Goal: Task Accomplishment & Management: Complete application form

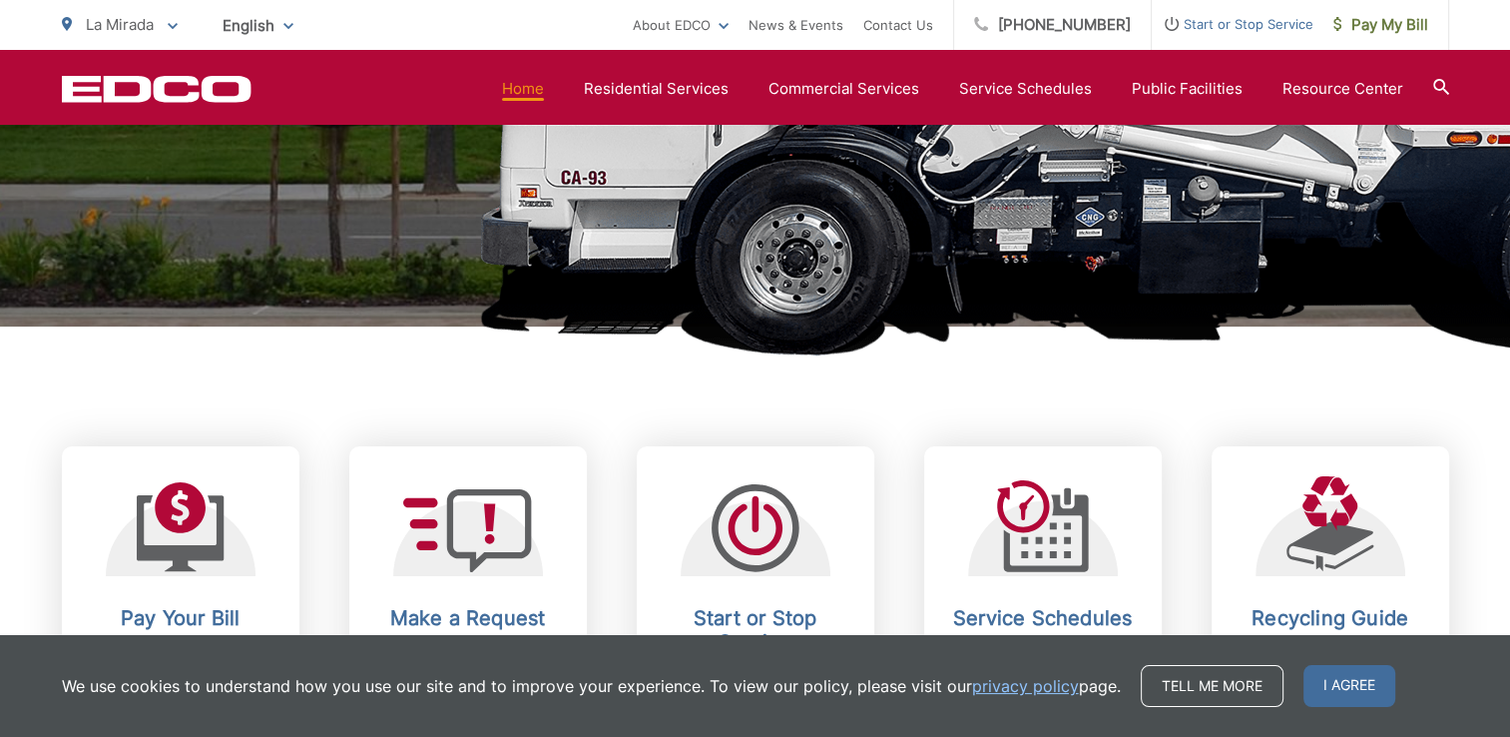
scroll to position [886, 0]
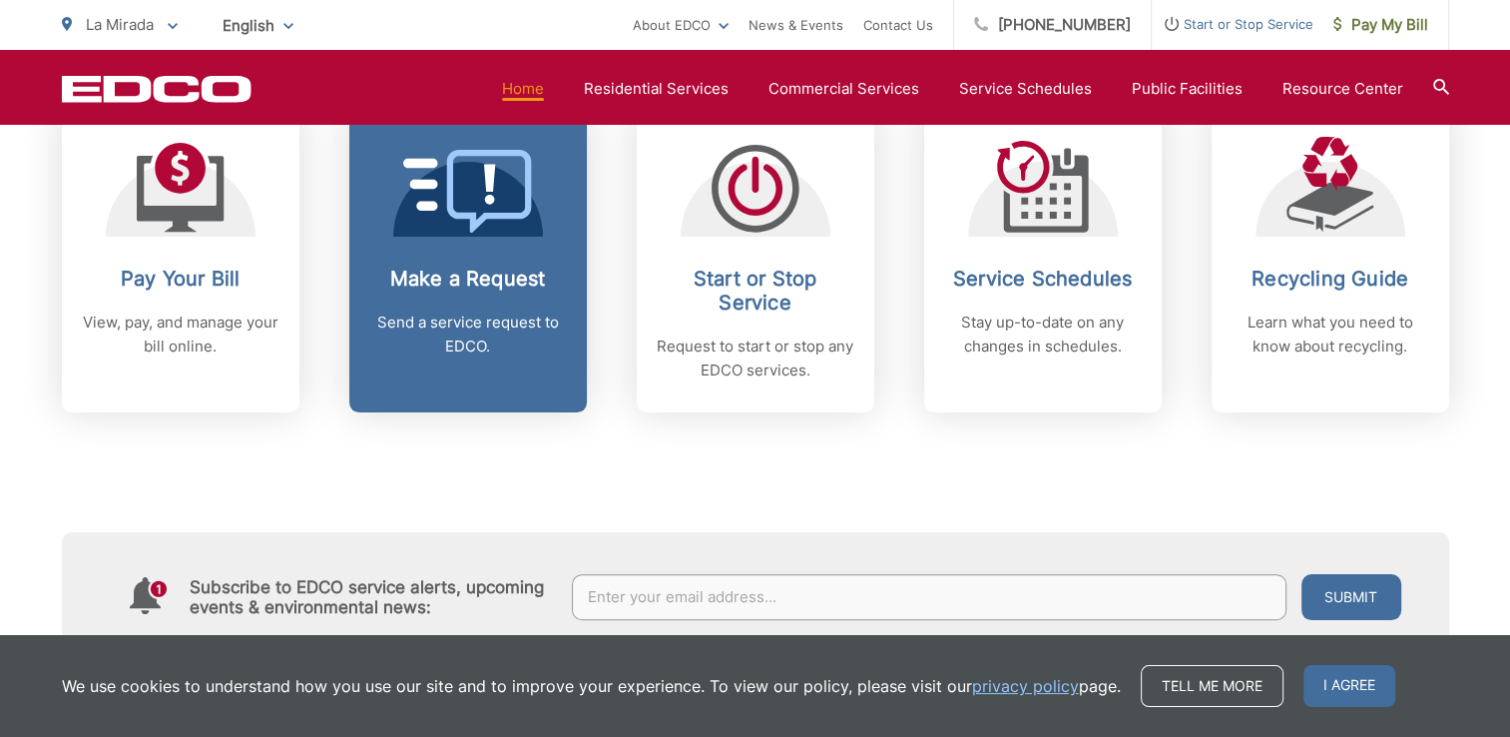
click at [475, 232] on span at bounding box center [468, 193] width 130 height 87
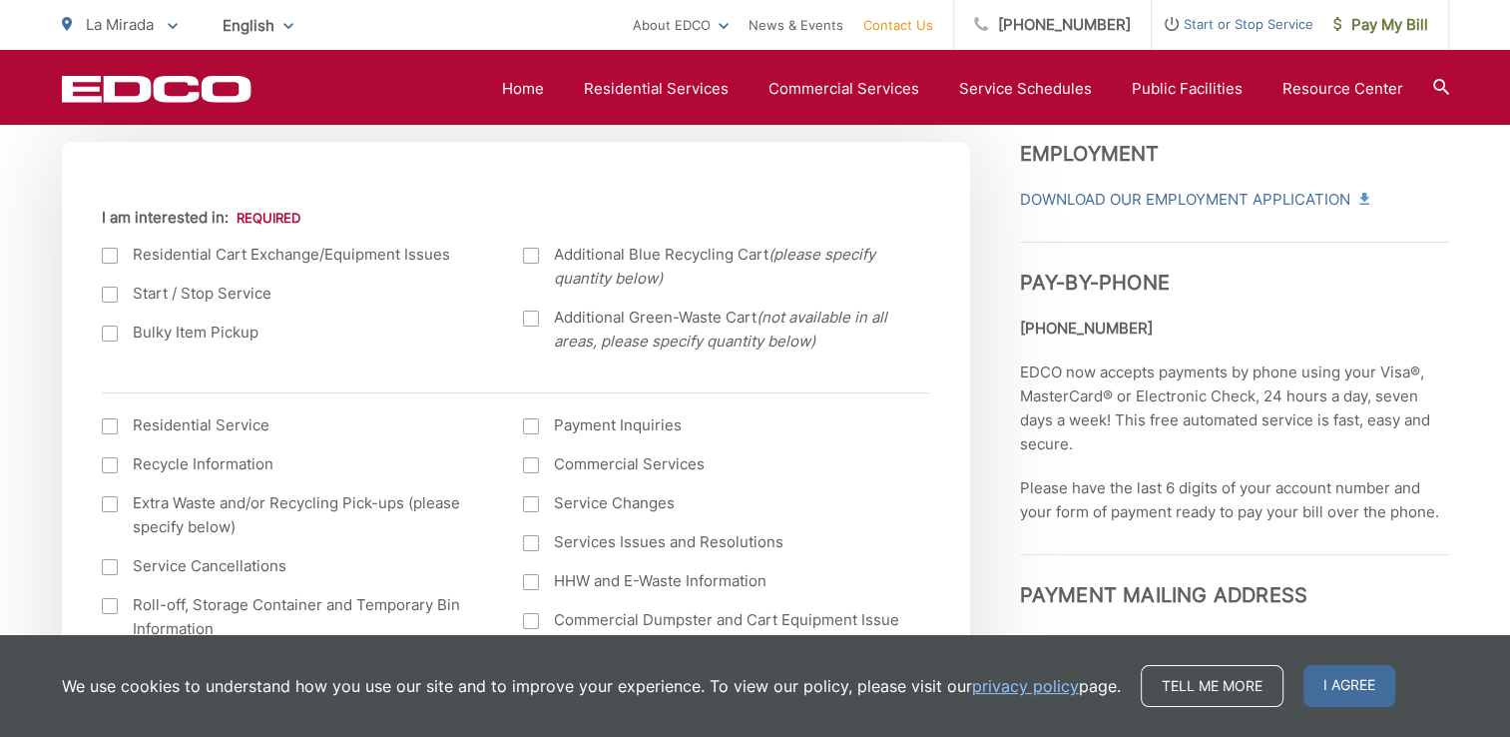
scroll to position [695, 0]
click at [221, 326] on label "Bulky Item Pickup" at bounding box center [293, 334] width 382 height 24
click at [0, 0] on input "Bulky Item Pickup" at bounding box center [0, 0] width 0 height 0
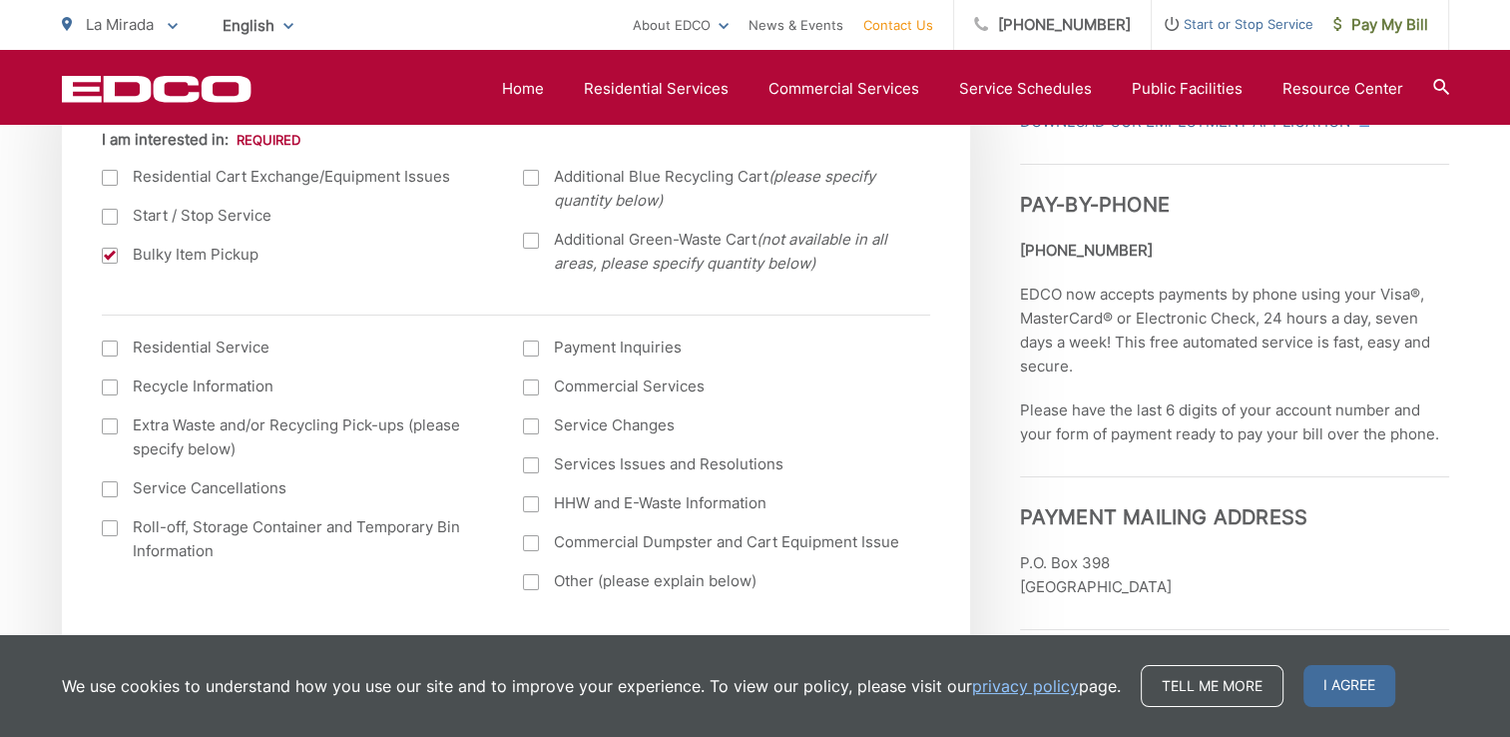
scroll to position [775, 0]
click at [221, 338] on label "Residential Service" at bounding box center [293, 347] width 382 height 24
click at [0, 0] on input "I am interested in: (continued) *" at bounding box center [0, 0] width 0 height 0
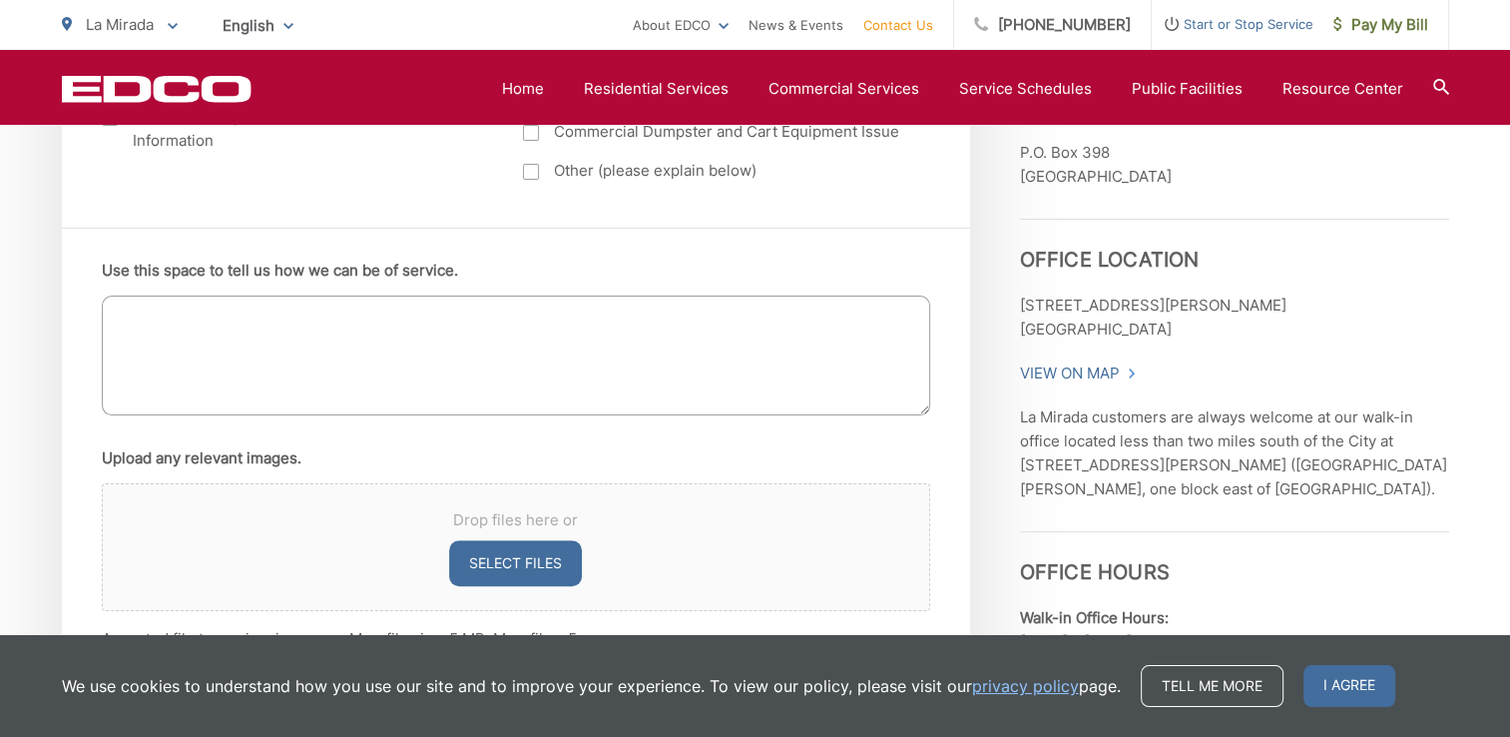
scroll to position [1157, 0]
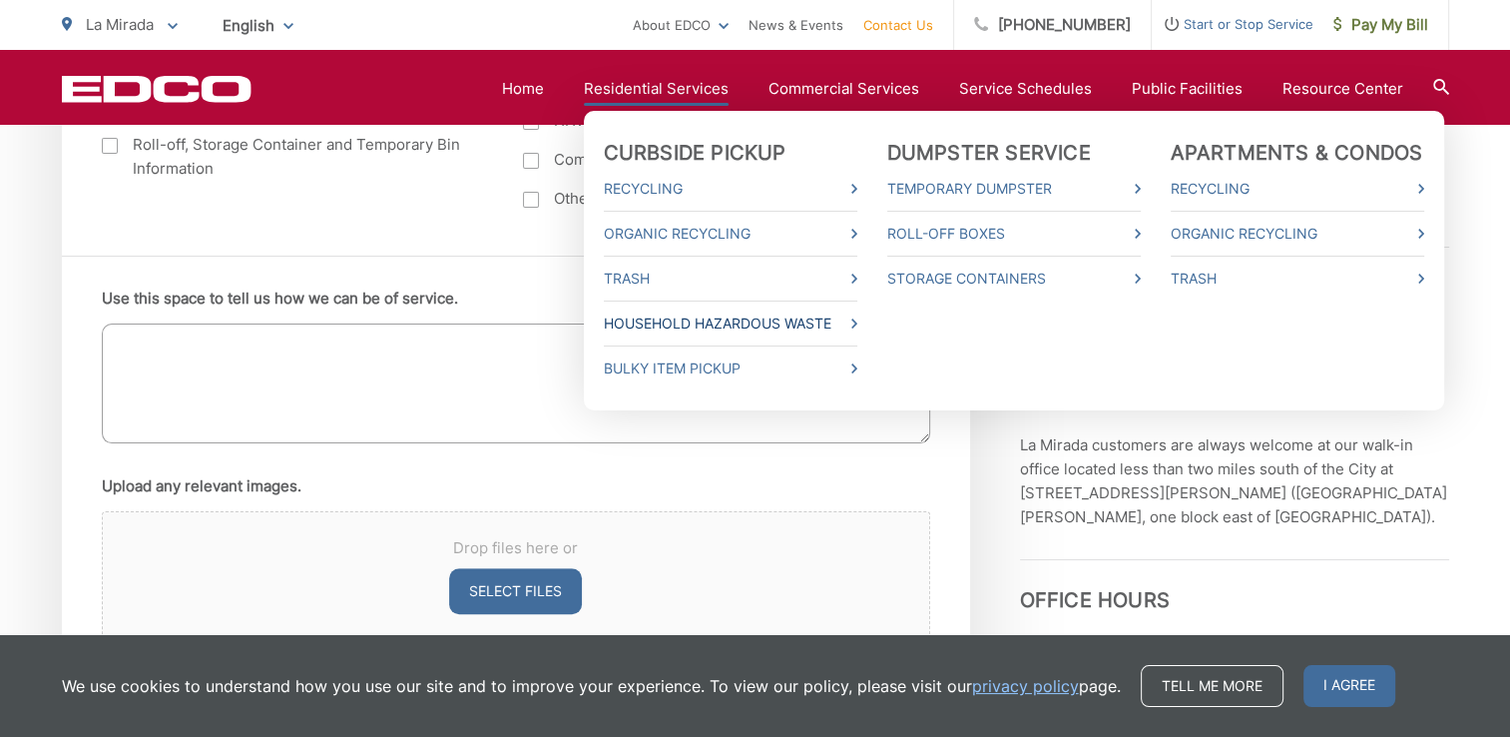
click at [803, 318] on link "Household Hazardous Waste" at bounding box center [731, 323] width 254 height 24
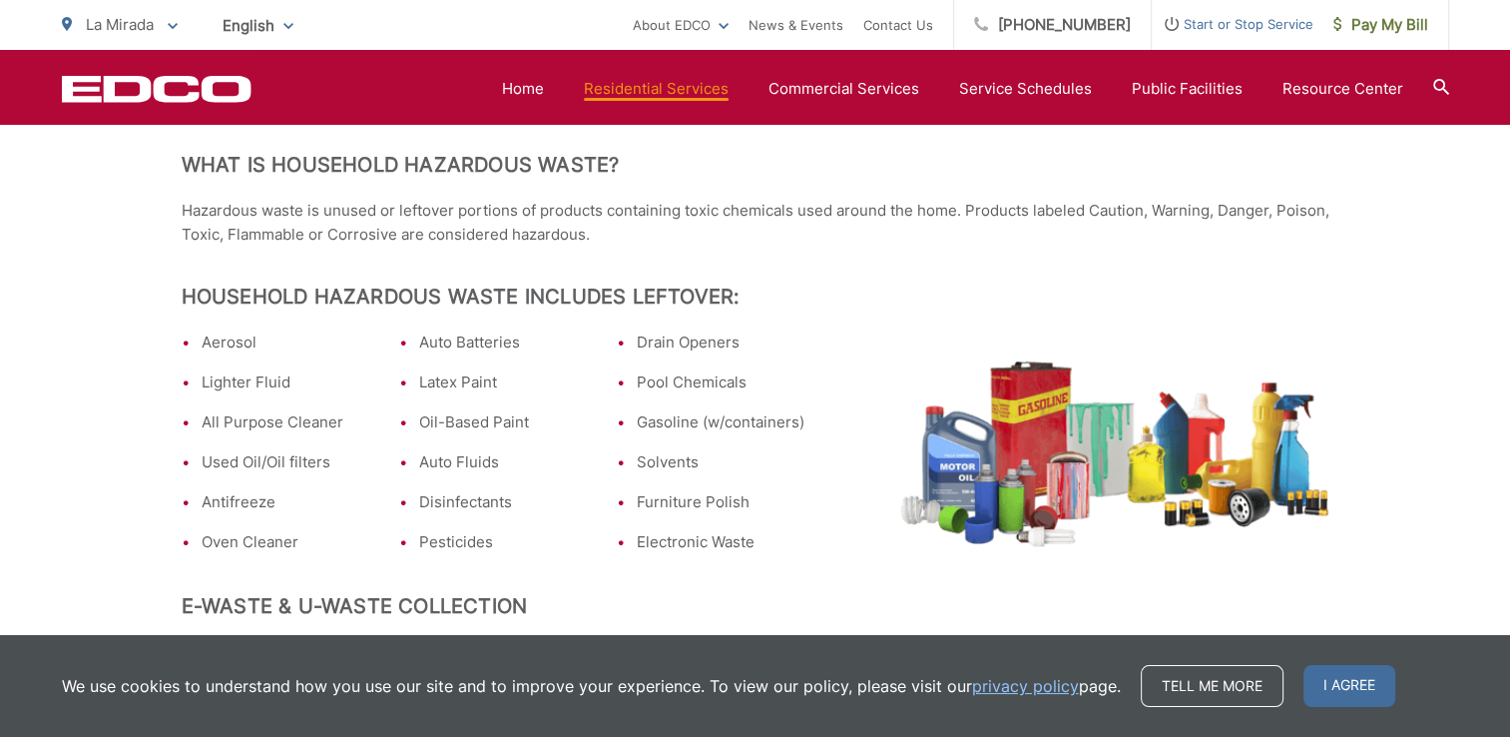
scroll to position [447, 0]
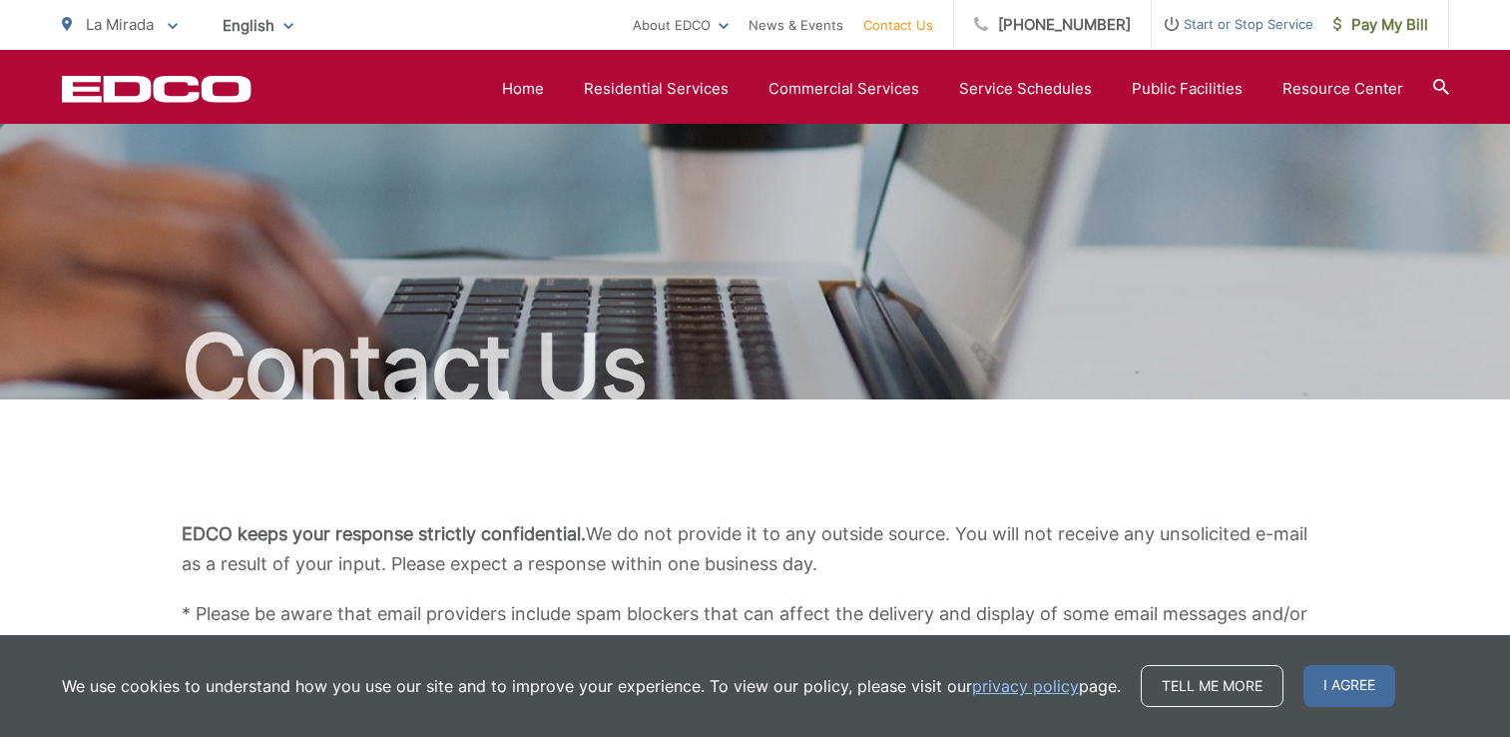
scroll to position [1157, 0]
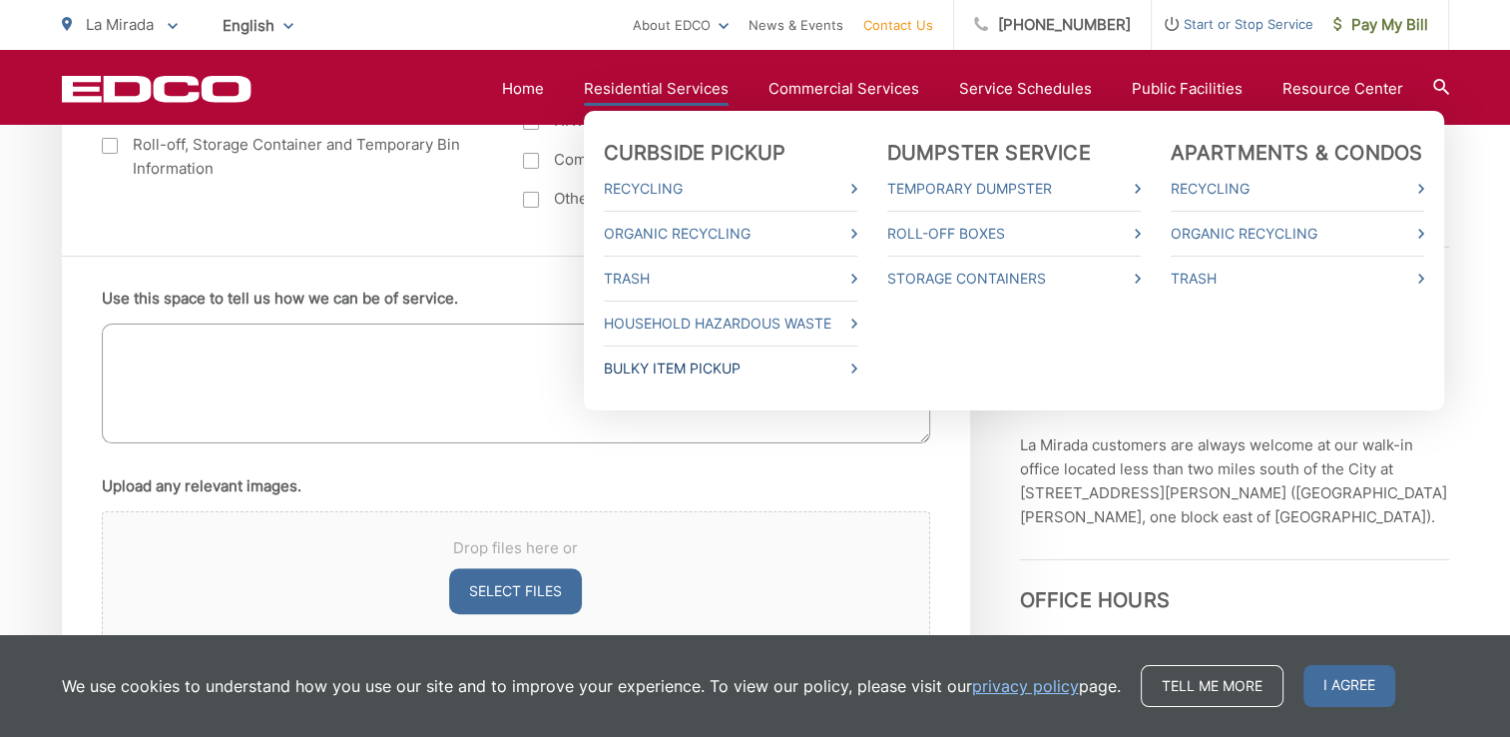
click at [688, 365] on link "Bulky Item Pickup" at bounding box center [731, 368] width 254 height 24
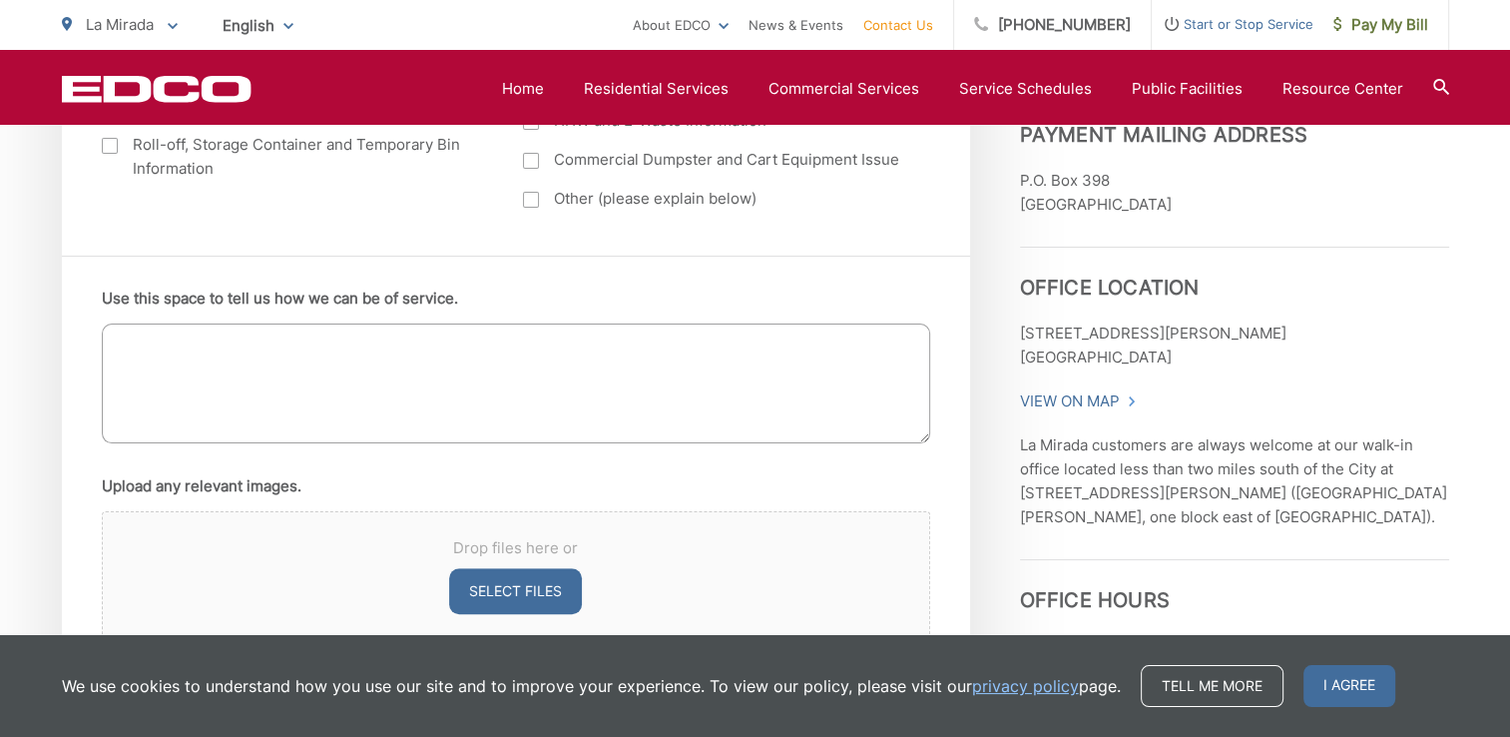
scroll to position [1099, 0]
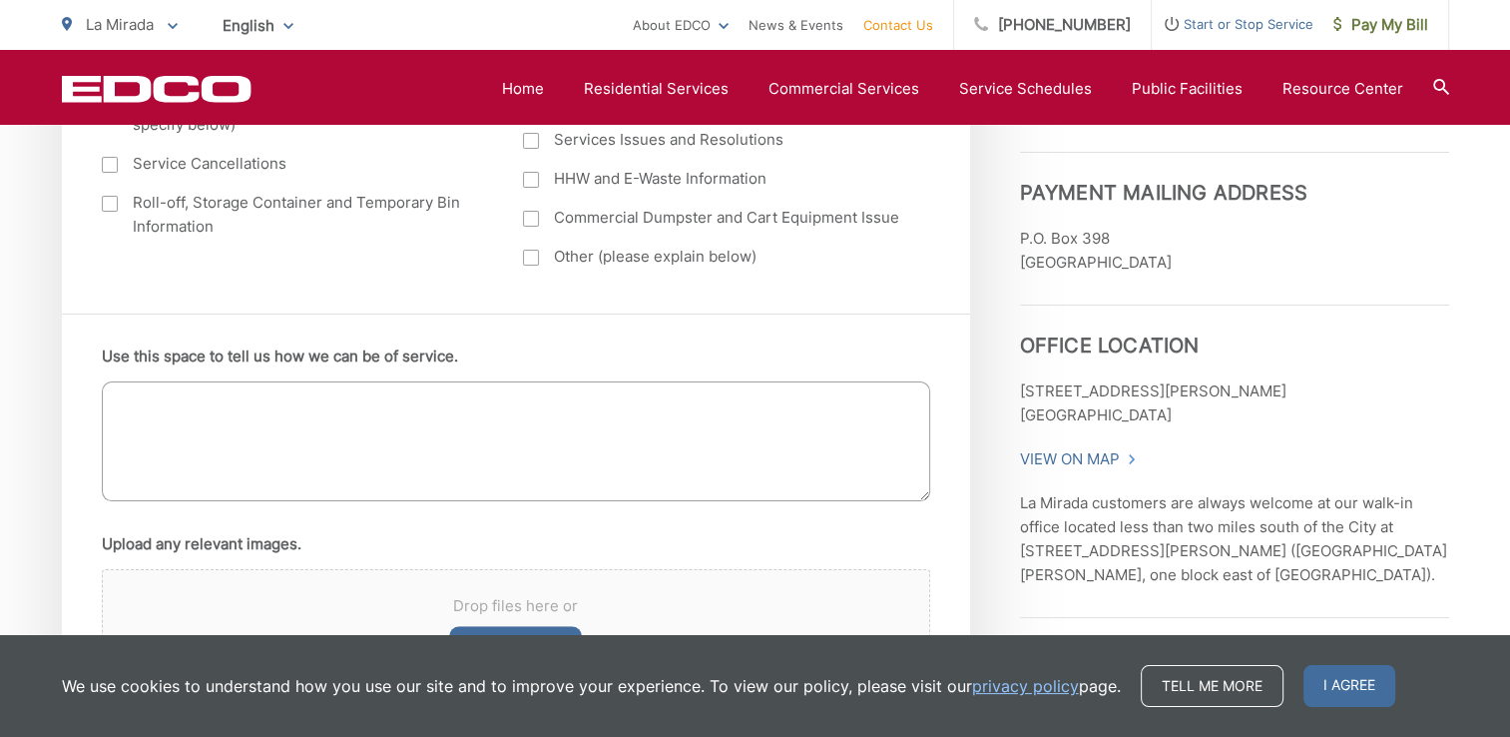
click at [842, 481] on textarea "Use this space to tell us how we can be of service." at bounding box center [516, 441] width 829 height 120
click at [116, 415] on textarea "Hello, I have two glass shower doors." at bounding box center [516, 441] width 829 height 120
click at [395, 417] on textarea "Hello, I have two glass shower doors." at bounding box center [516, 441] width 829 height 120
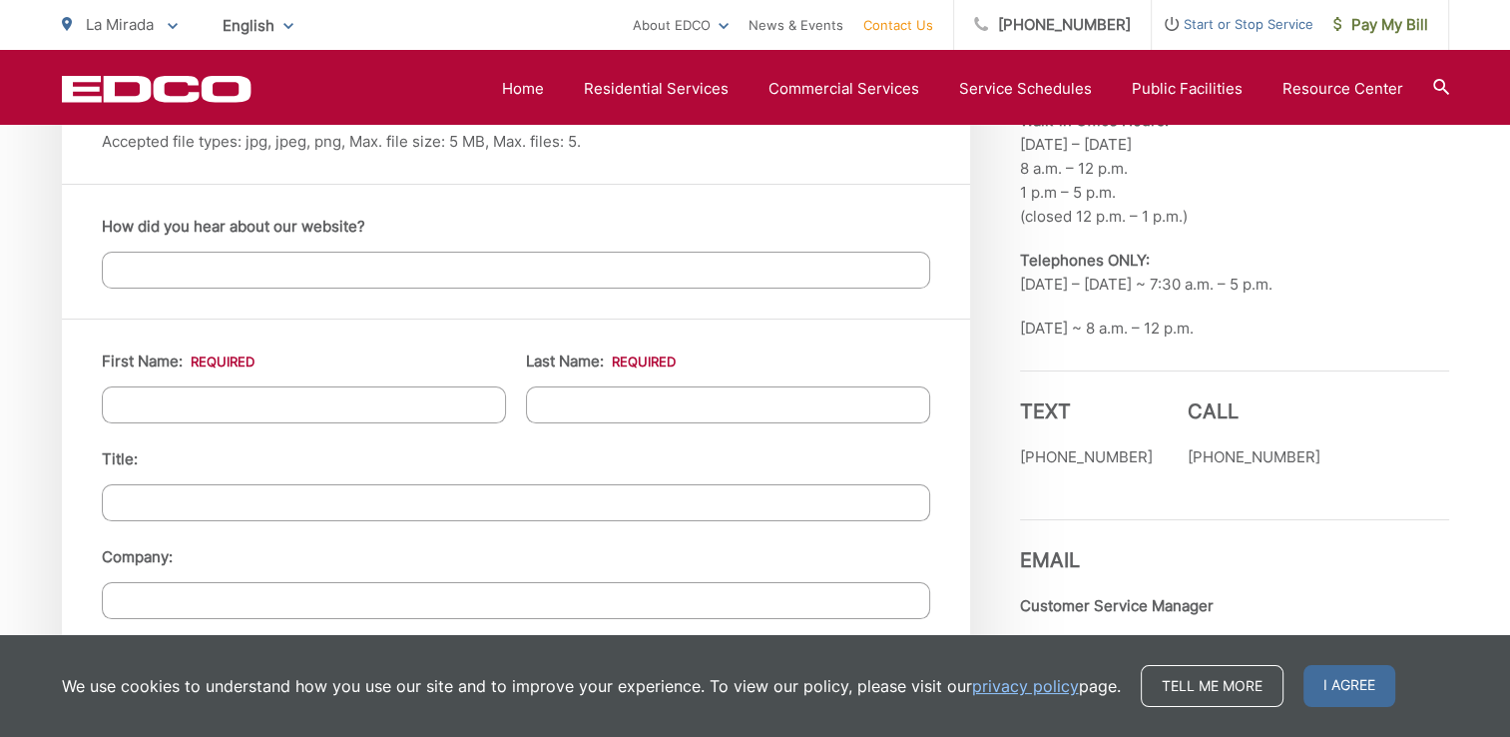
scroll to position [1681, 0]
type textarea "Hello, I have two glass shower doors, for a bulky item pickup. Is that somethin…"
click at [385, 401] on input "First Name: *" at bounding box center [304, 405] width 404 height 37
type input "Celia"
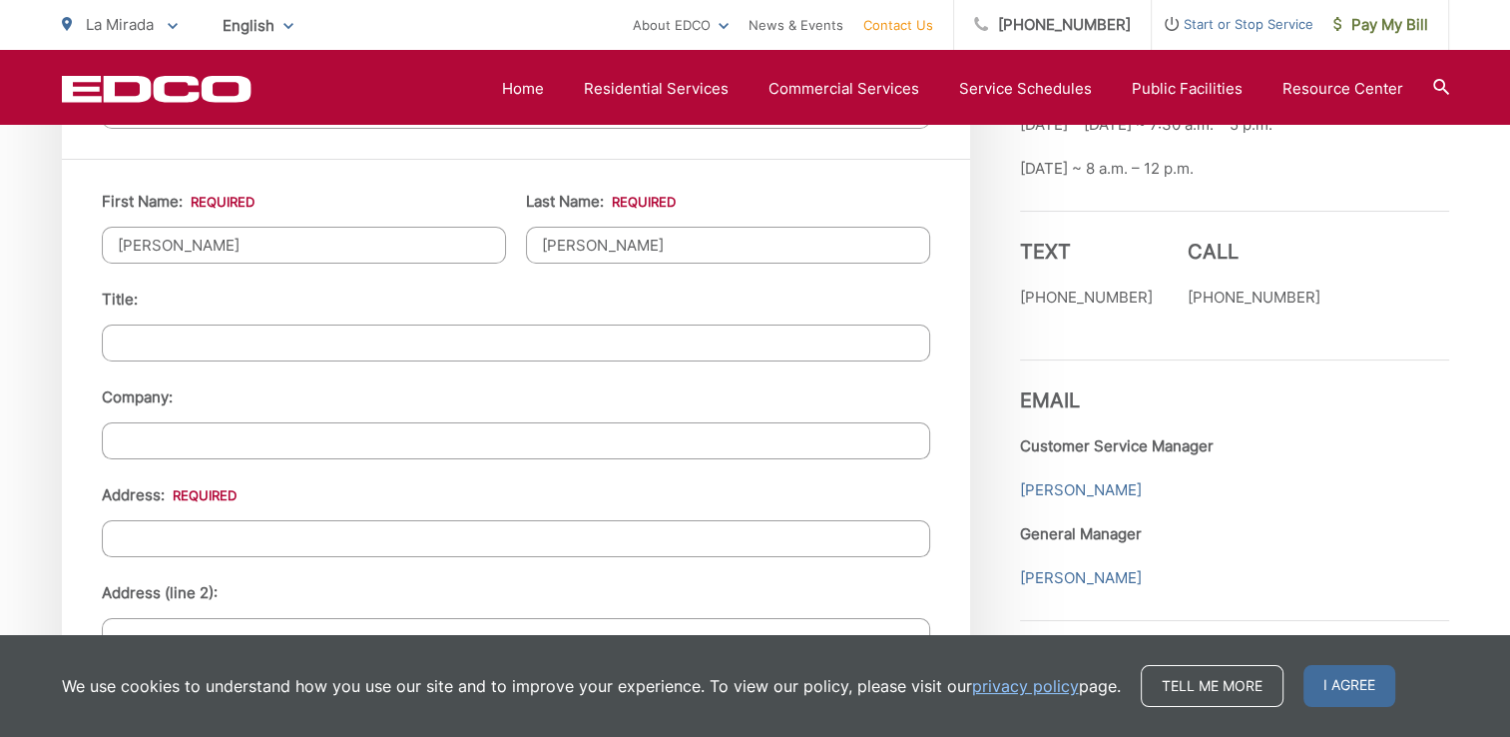
scroll to position [1846, 0]
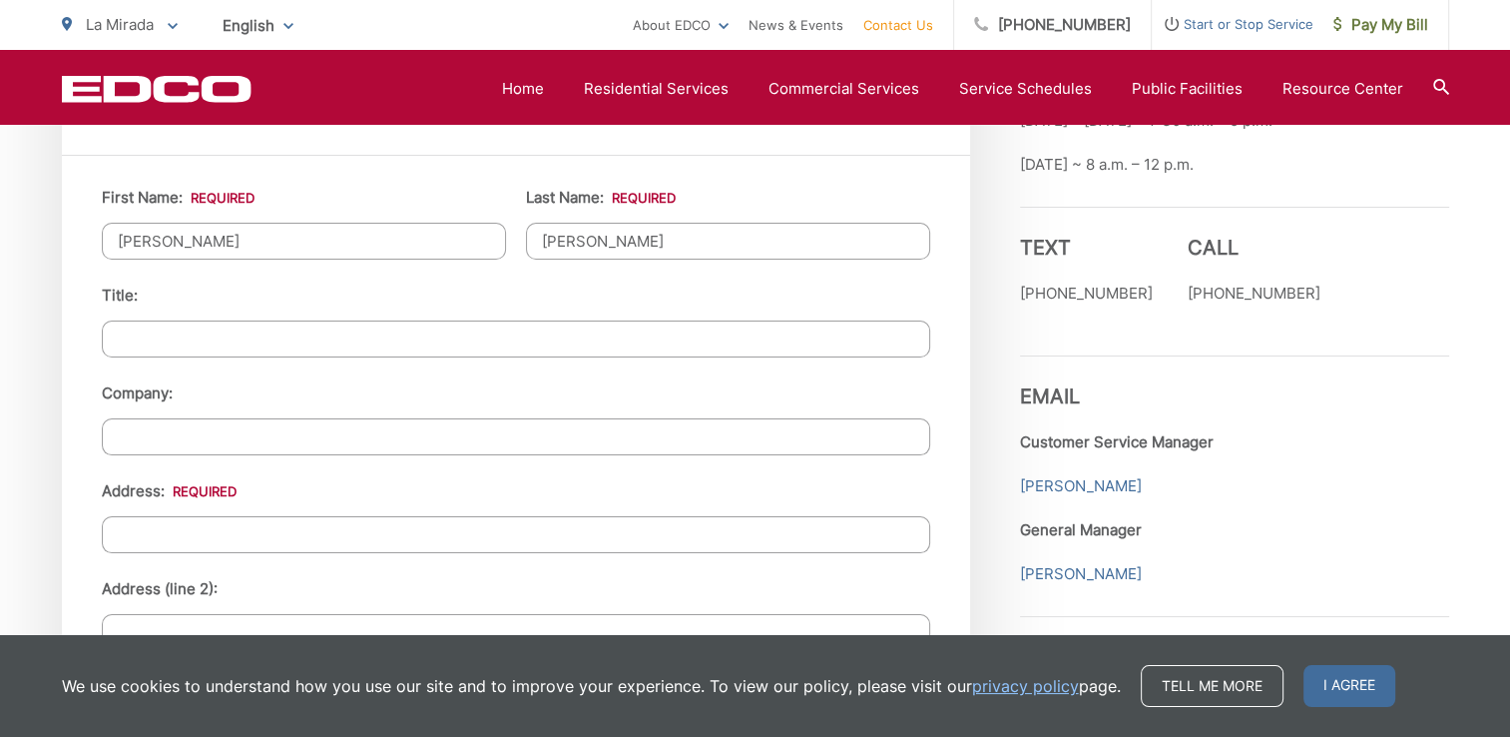
type input "Jimenez"
click at [398, 540] on input "Address: *" at bounding box center [516, 534] width 829 height 37
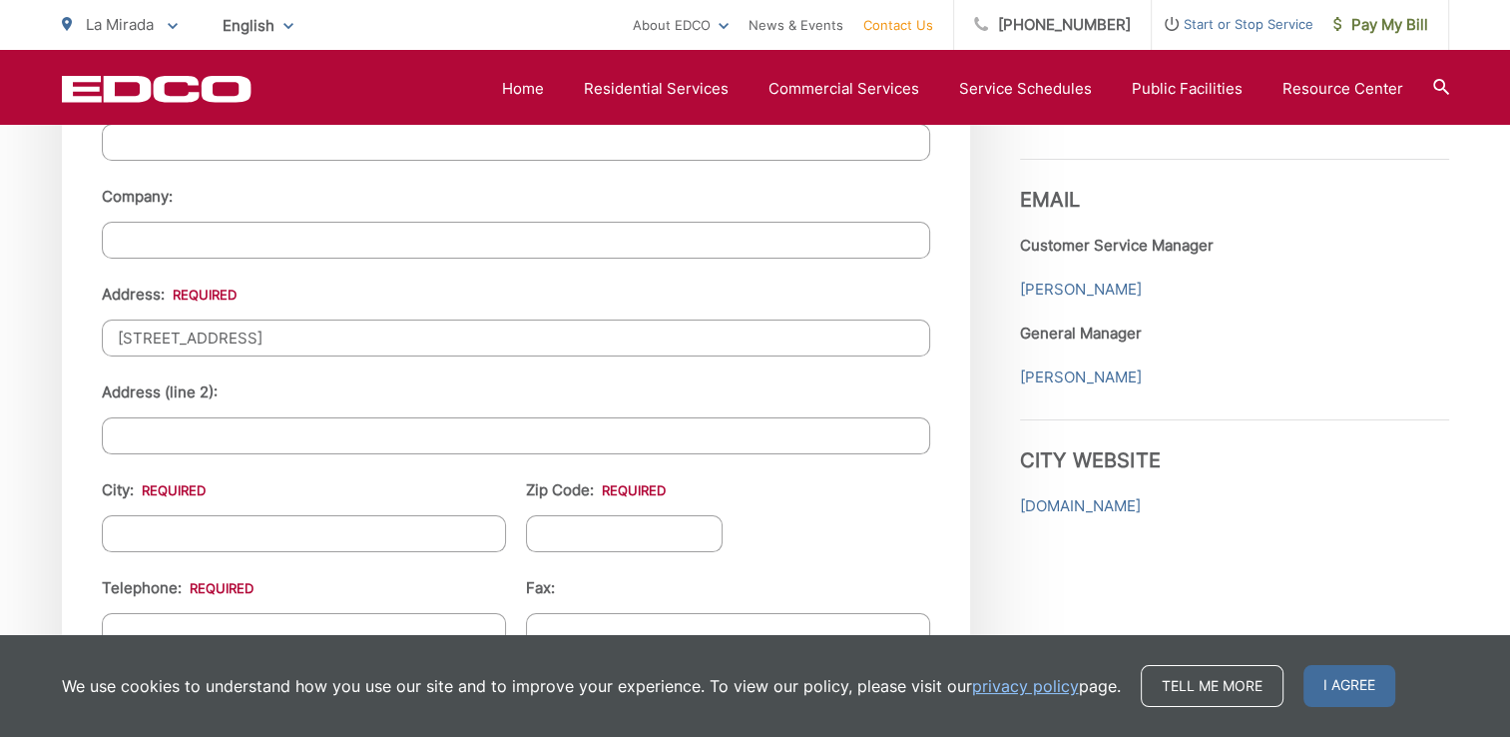
scroll to position [2048, 0]
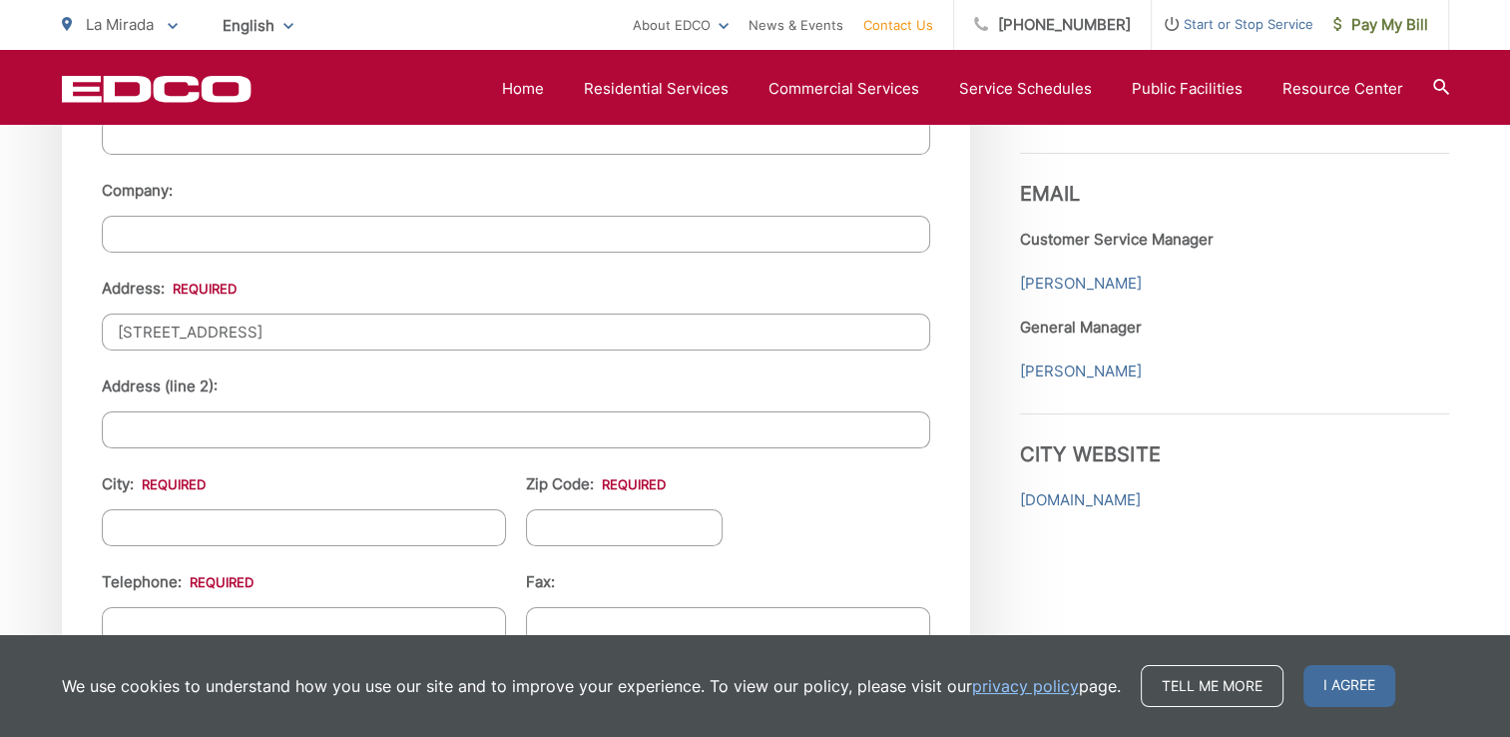
type input "14668 Richvale Dr."
click at [403, 509] on input "City: *" at bounding box center [304, 527] width 404 height 37
type input "N"
type input "M"
type input "La Mirada"
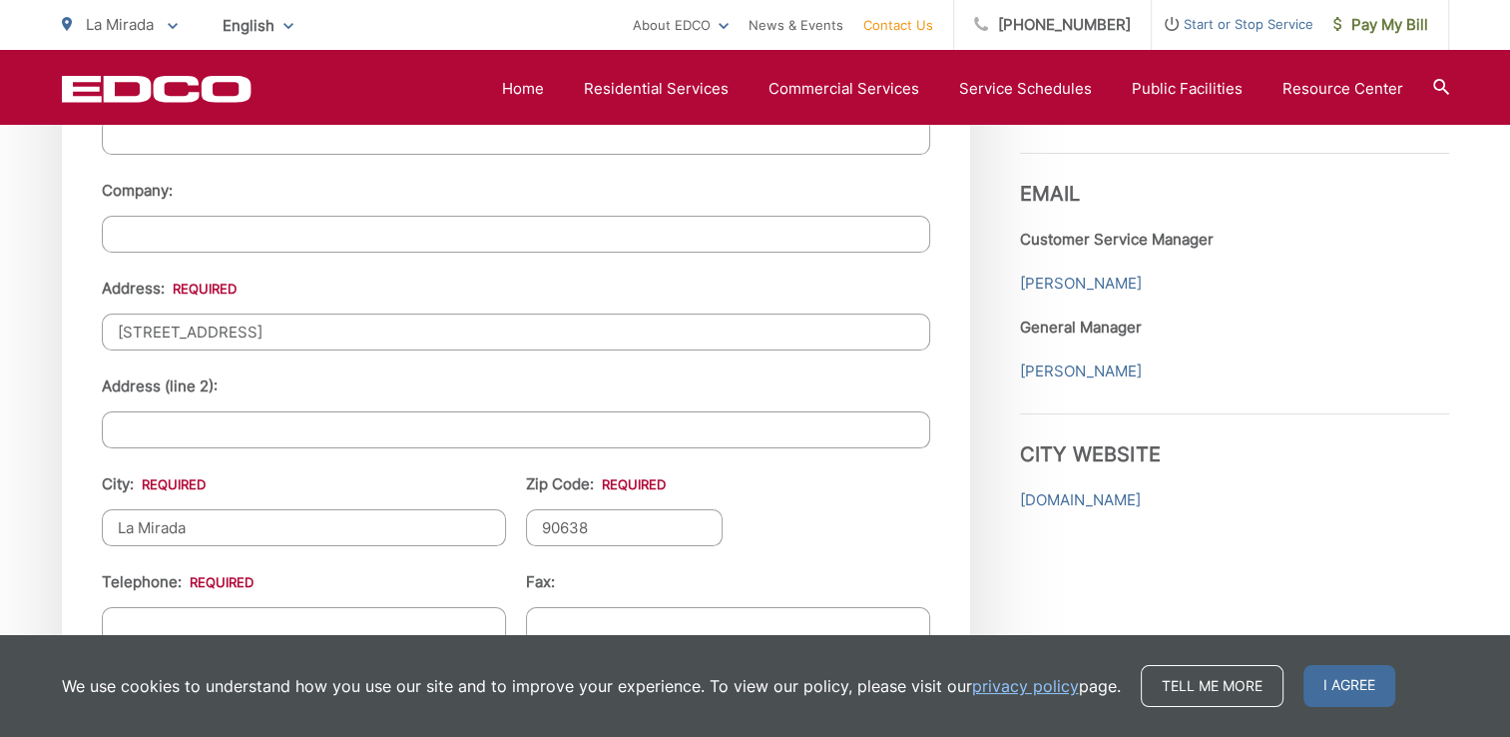
type input "90638"
type input "(562) 474-5752"
type input "(___) ___-____"
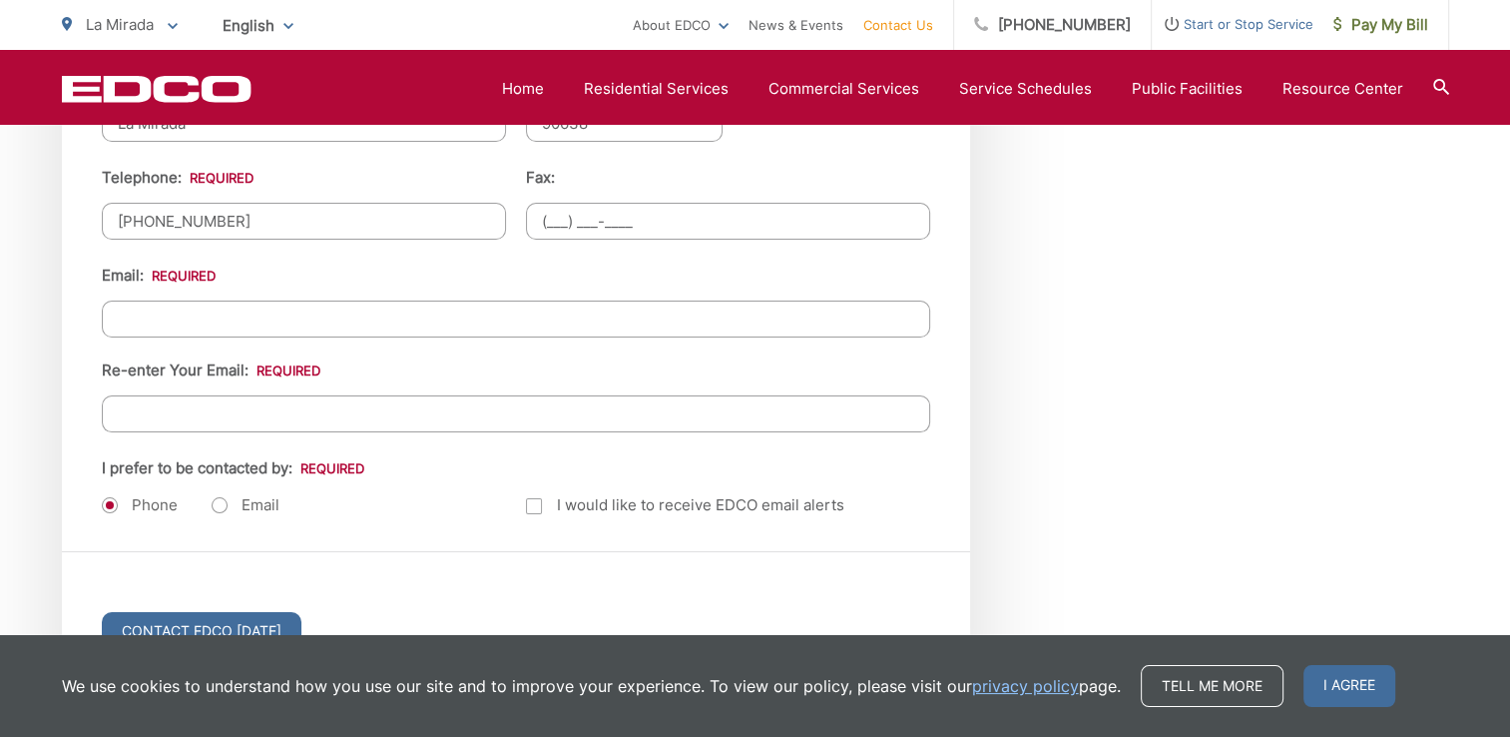
scroll to position [2460, 0]
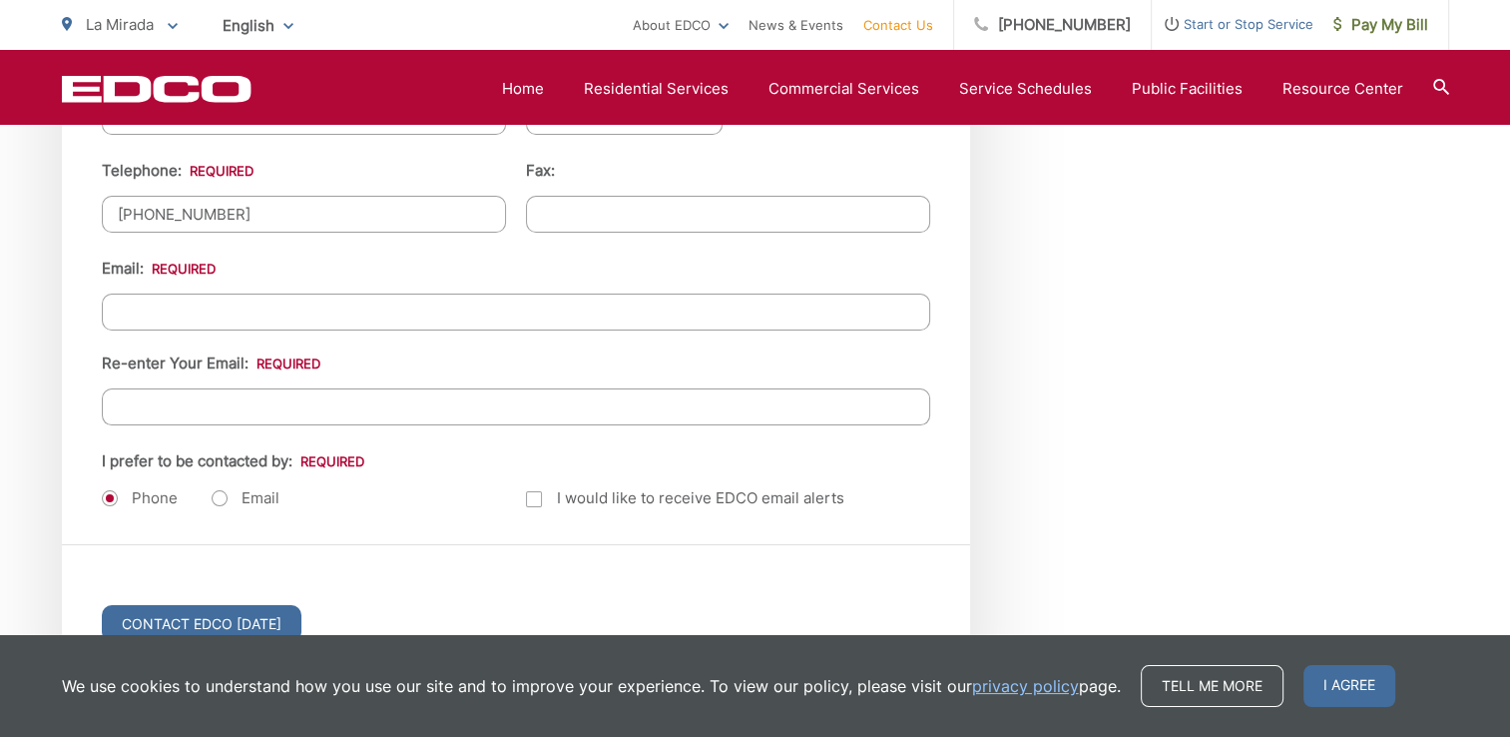
click at [415, 304] on input "Email *" at bounding box center [516, 311] width 829 height 37
type input "celiaj549@gmail.com"
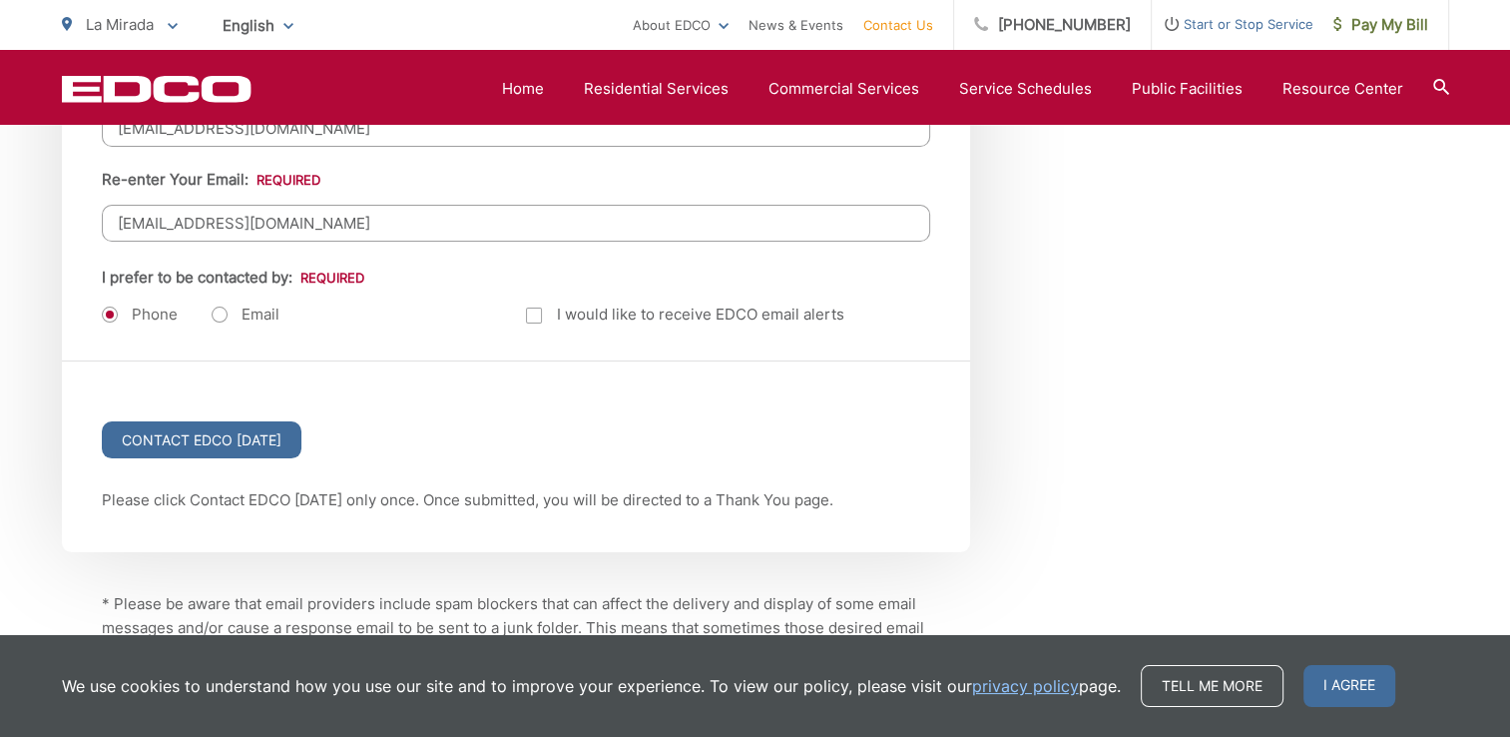
scroll to position [2719, 0]
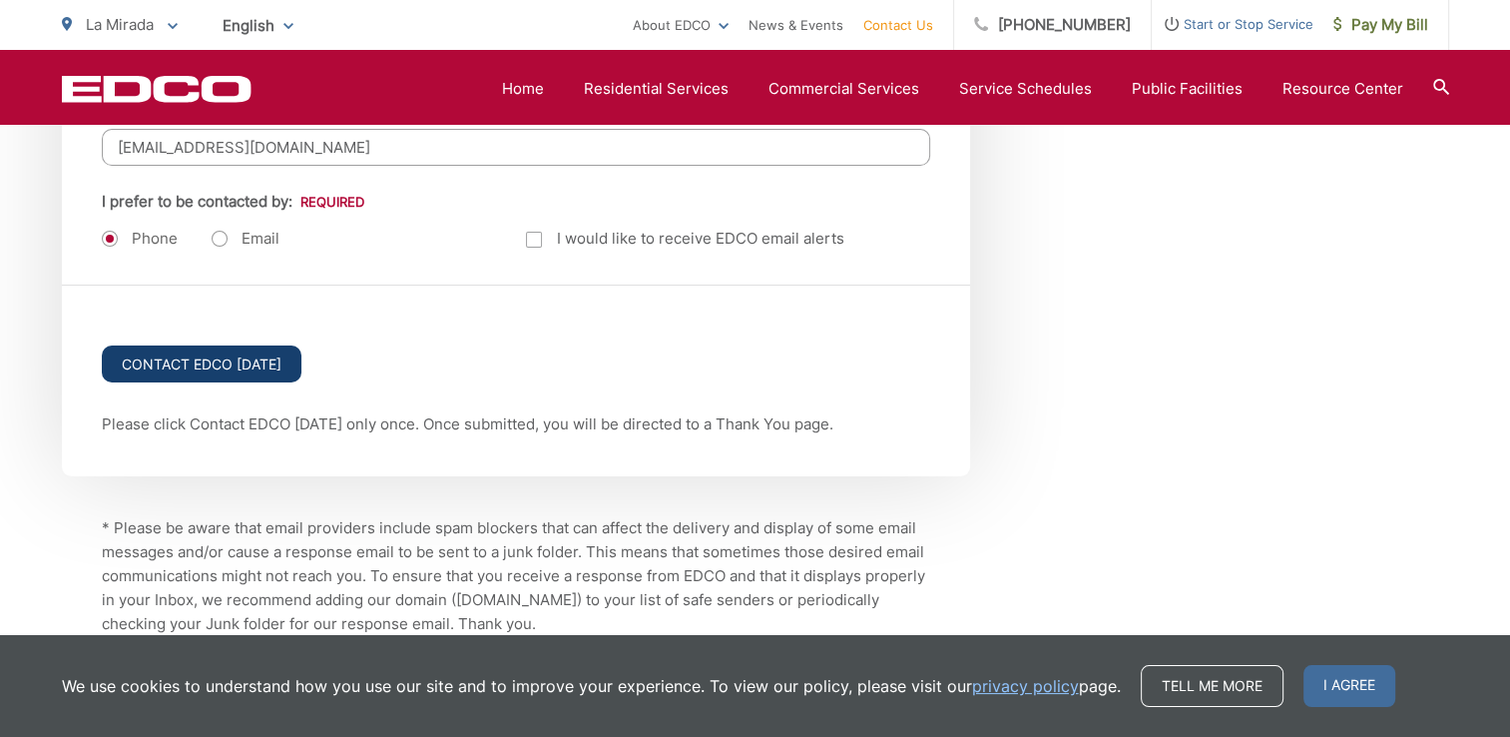
type input "celiaj549@gmail.com"
click at [260, 365] on input "Contact EDCO Today" at bounding box center [202, 363] width 200 height 37
